Goal: Transaction & Acquisition: Purchase product/service

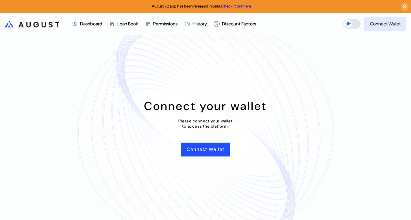
click at [376, 22] on div "Connect Wallet" at bounding box center [385, 24] width 31 height 6
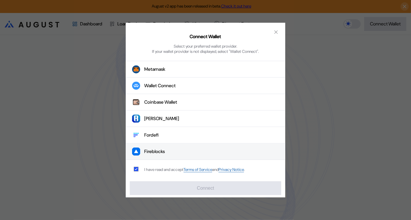
click at [190, 149] on button "Fireblocks" at bounding box center [205, 152] width 159 height 16
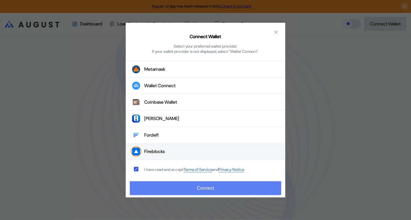
click at [189, 190] on button "Connect" at bounding box center [205, 188] width 151 height 14
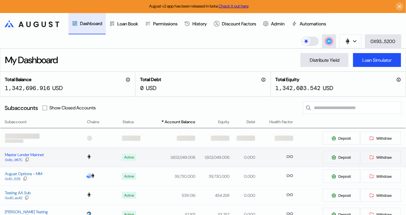
click at [30, 155] on div "Master Lender Mainnet" at bounding box center [24, 154] width 39 height 5
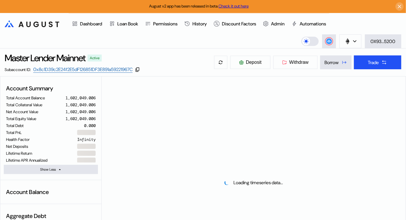
select select "*"
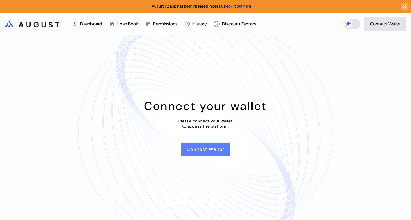
click at [209, 146] on button "Connect Wallet" at bounding box center [205, 150] width 49 height 14
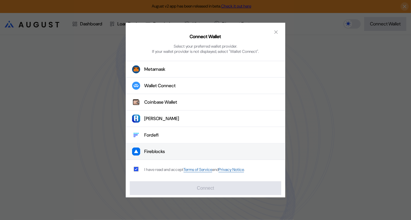
click at [177, 147] on button "Fireblocks" at bounding box center [205, 152] width 159 height 16
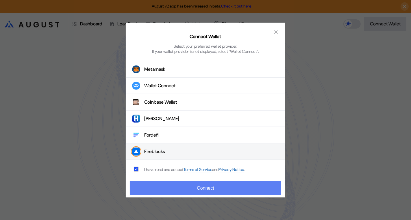
click at [194, 193] on button "Connect" at bounding box center [205, 188] width 151 height 14
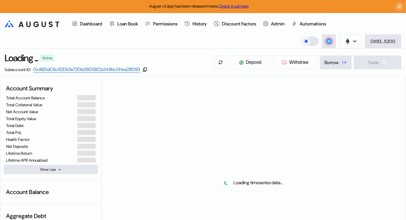
select select "*"
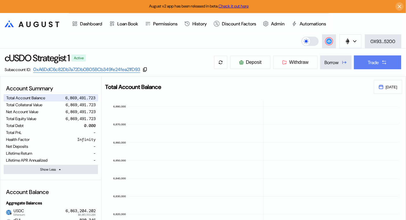
click at [375, 59] on div "Trade" at bounding box center [373, 62] width 11 height 6
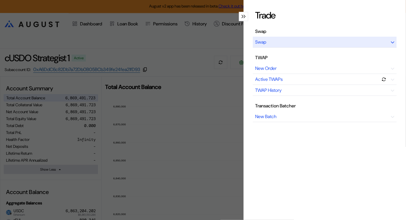
click at [267, 40] on div "Swap" at bounding box center [325, 42] width 144 height 11
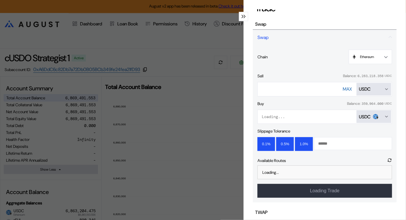
scroll to position [6, 0]
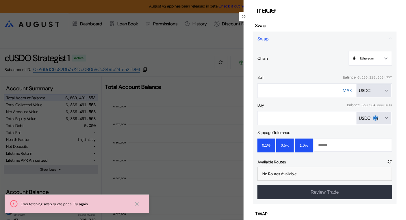
click at [373, 117] on img "Open menu for selecting token for payment" at bounding box center [375, 118] width 5 height 5
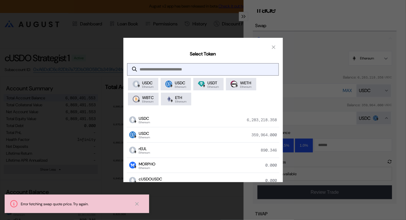
click at [188, 68] on input "modal" at bounding box center [198, 70] width 142 height 12
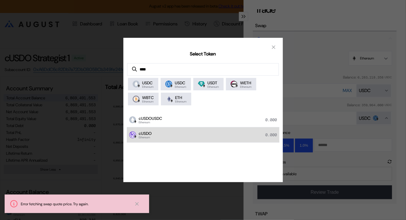
type input "****"
click at [166, 136] on div "cUSDO Ethereum 0.000" at bounding box center [203, 134] width 152 height 15
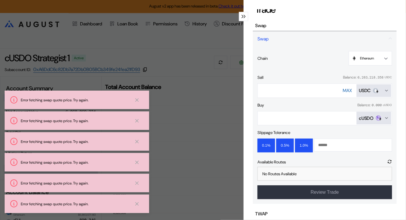
click at [202, 53] on div "Trade Swap Swap Chain Ethereum Ethereum Base Sell Balance: 6,283,218.358 USDC *…" at bounding box center [203, 110] width 406 height 220
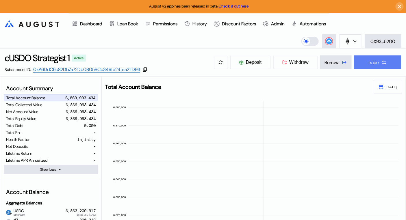
click at [373, 60] on div "Trade" at bounding box center [373, 62] width 11 height 6
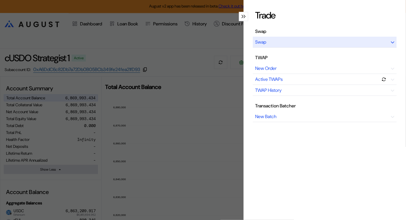
click at [264, 43] on div "Swap" at bounding box center [260, 42] width 11 height 6
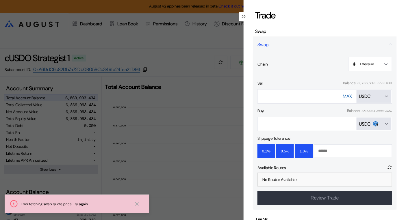
click at [375, 126] on img "Open menu for selecting token for payment" at bounding box center [376, 124] width 3 height 3
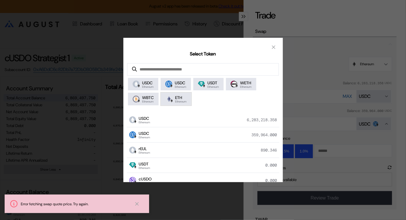
click at [178, 101] on span "Ethereum" at bounding box center [180, 101] width 11 height 3
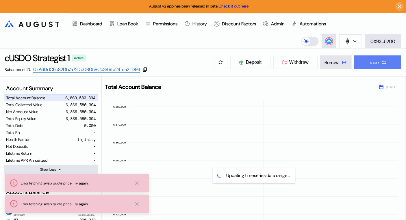
click at [375, 66] on button "Trade" at bounding box center [377, 62] width 47 height 14
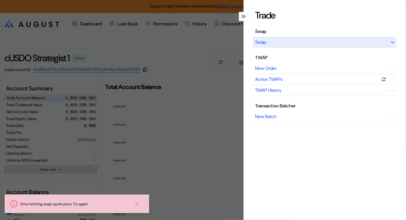
click at [262, 42] on div "Swap" at bounding box center [260, 42] width 11 height 6
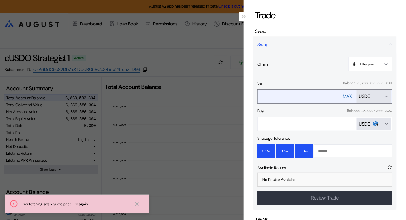
click at [375, 98] on div "USDC" at bounding box center [374, 96] width 30 height 6
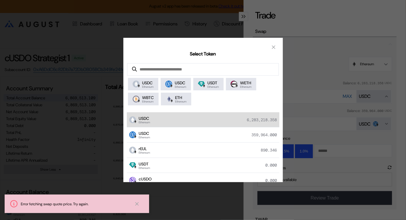
click at [192, 118] on div "USDC Ethereum 6,283,218.358" at bounding box center [203, 119] width 152 height 15
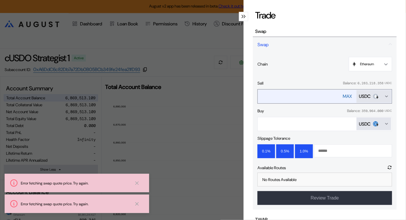
click at [373, 98] on div "Open menu for selecting token for payment" at bounding box center [375, 96] width 5 height 5
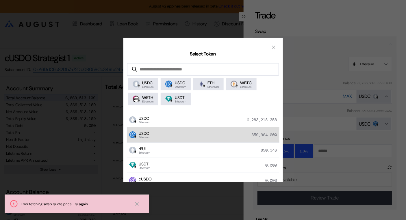
click at [180, 138] on div "USDC Ethereum 359,964.000" at bounding box center [203, 134] width 152 height 15
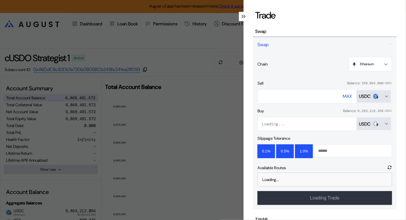
click at [385, 124] on icon "Open menu for selecting token for payment" at bounding box center [386, 123] width 2 height 1
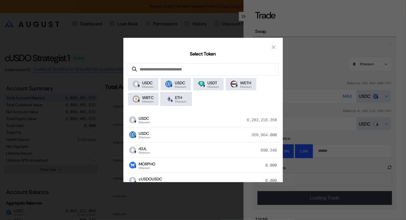
click at [182, 99] on span "ETH" at bounding box center [180, 97] width 11 height 5
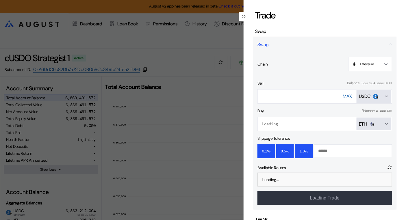
click at [277, 110] on div "Buy Balance: 0.000 ETH" at bounding box center [324, 110] width 135 height 5
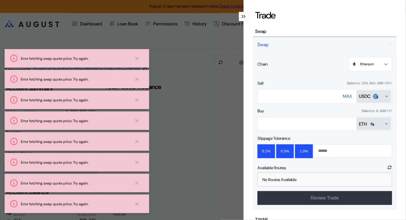
click at [139, 204] on icon at bounding box center [137, 204] width 6 height 6
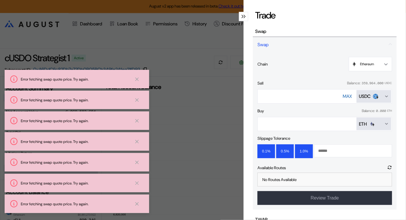
click at [138, 186] on button at bounding box center [136, 183] width 15 height 7
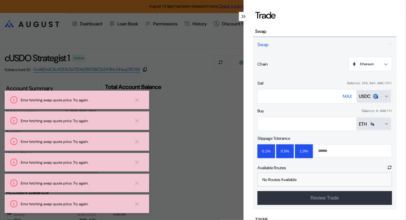
click at [139, 203] on icon at bounding box center [137, 204] width 6 height 6
